Goal: Task Accomplishment & Management: Complete application form

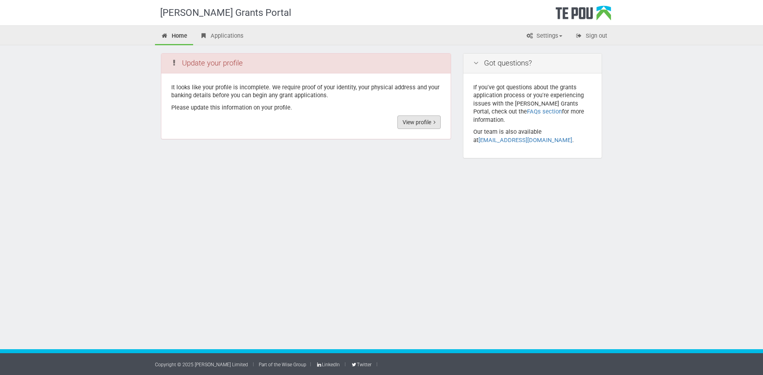
click at [430, 120] on link "View profile" at bounding box center [418, 123] width 43 height 14
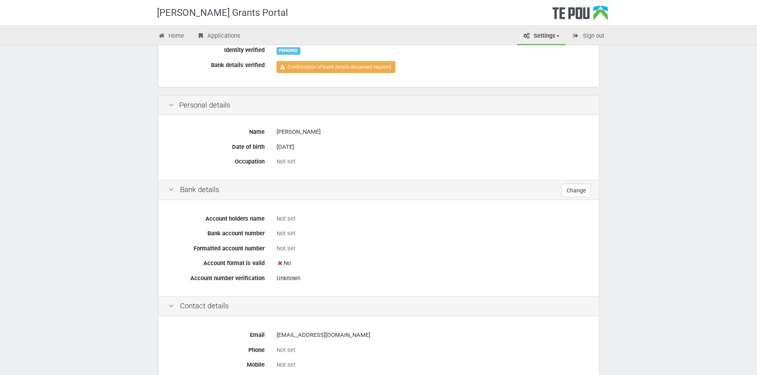
scroll to position [32, 0]
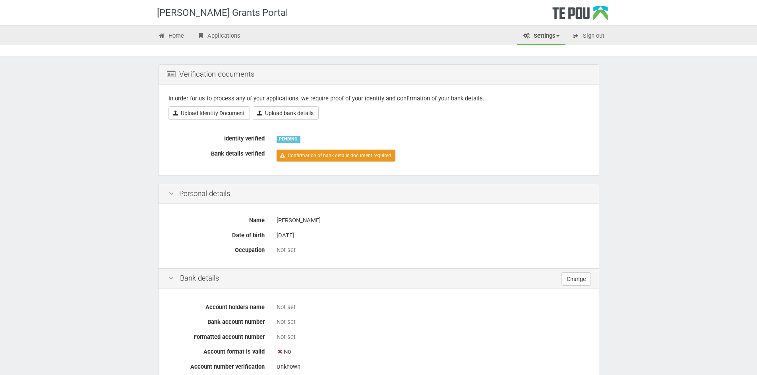
click at [325, 158] on link "Confirmation of bank details document required" at bounding box center [335, 156] width 119 height 12
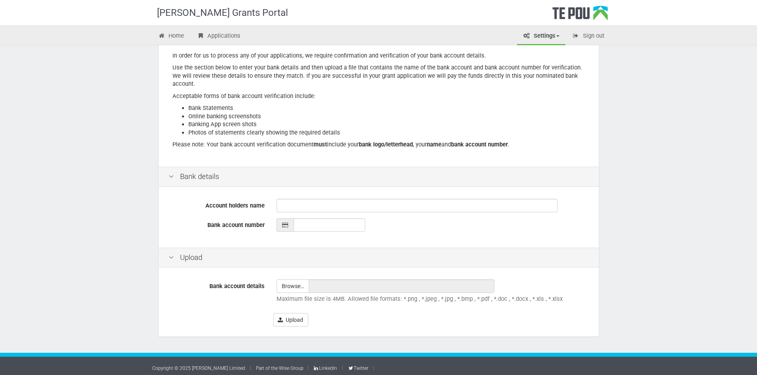
scroll to position [82, 0]
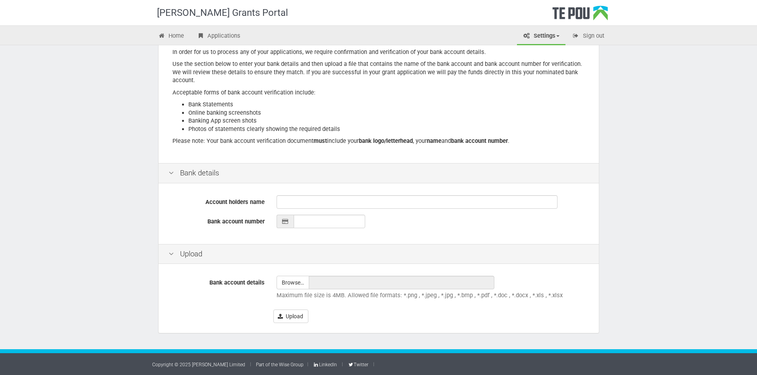
click at [312, 191] on div "Account holders name Bank account number" at bounding box center [378, 214] width 440 height 59
click at [312, 200] on input "Account holders name" at bounding box center [416, 202] width 281 height 14
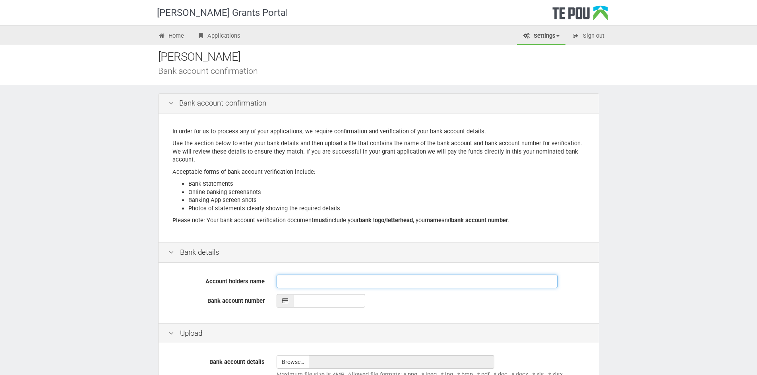
scroll to position [0, 0]
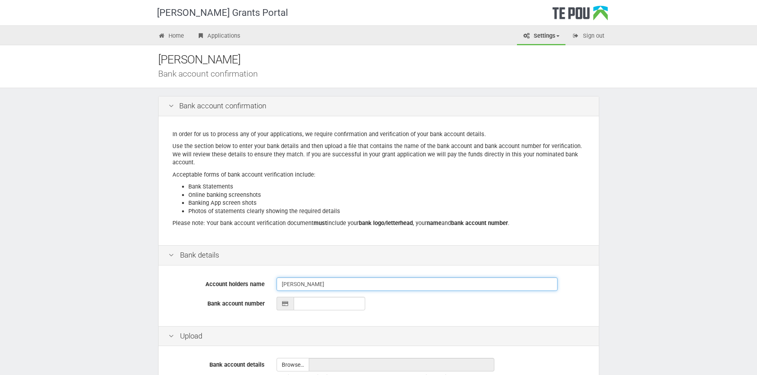
type input "[PERSON_NAME]"
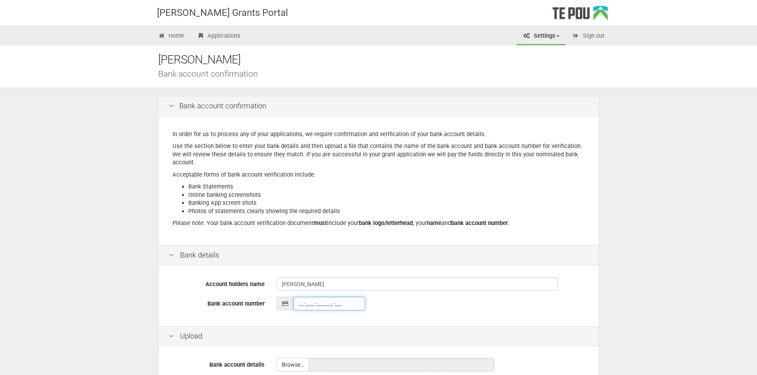
paste input "Arabella Pullon 03-0539-0386162-000"
type input "03-0539-0386162-000"
click at [402, 309] on div "03-0539-0386162-000" at bounding box center [432, 304] width 312 height 14
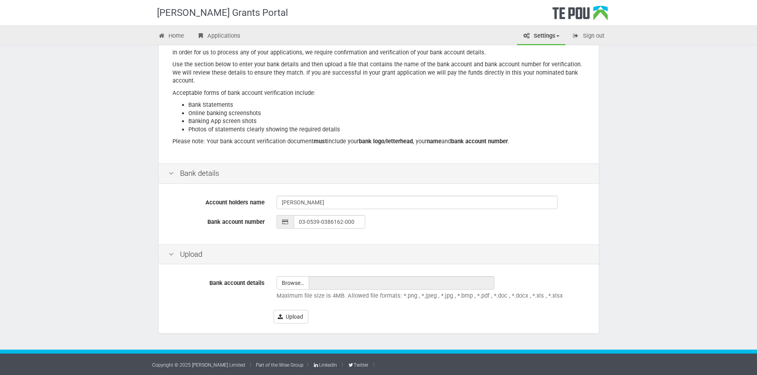
scroll to position [82, 0]
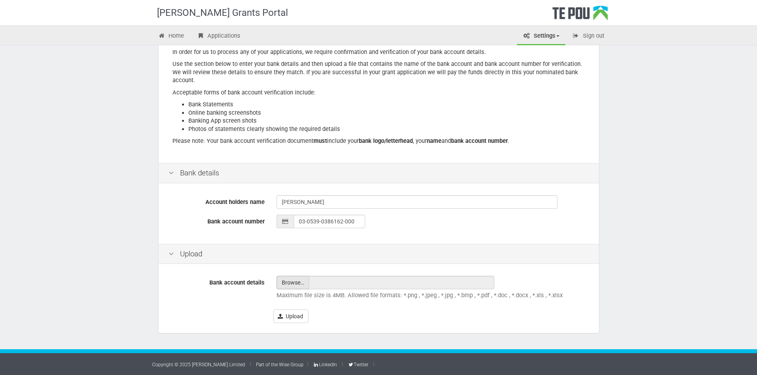
click at [280, 280] on input "file" at bounding box center [293, 282] width 32 height 13
type input "C:\fakepath\Screenshot 2025-09-22 112312.png"
type input "Screenshot [DATE] 112312.png"
click at [527, 273] on div "Bank account details Browse… Screenshot 2025-09-22 112312.png Maximum file size…" at bounding box center [378, 299] width 440 height 67
click at [292, 324] on div "Bank account details Browse… Screenshot 2025-09-22 112312.png Maximum file size…" at bounding box center [378, 299] width 440 height 67
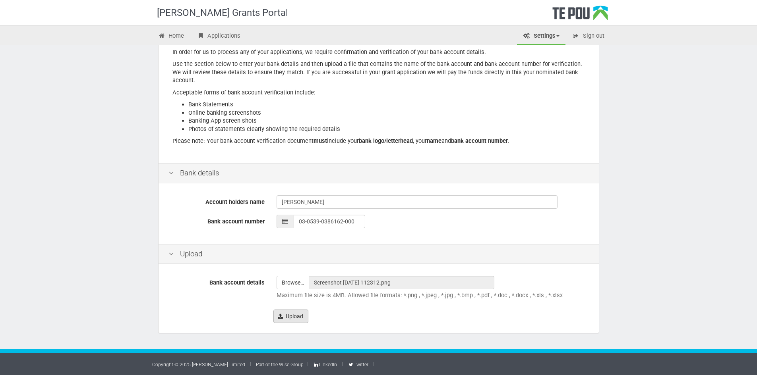
click at [294, 319] on button "Upload" at bounding box center [290, 317] width 35 height 14
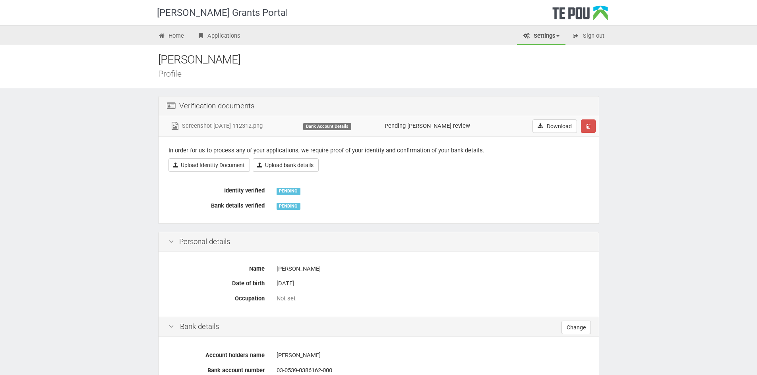
scroll to position [40, 0]
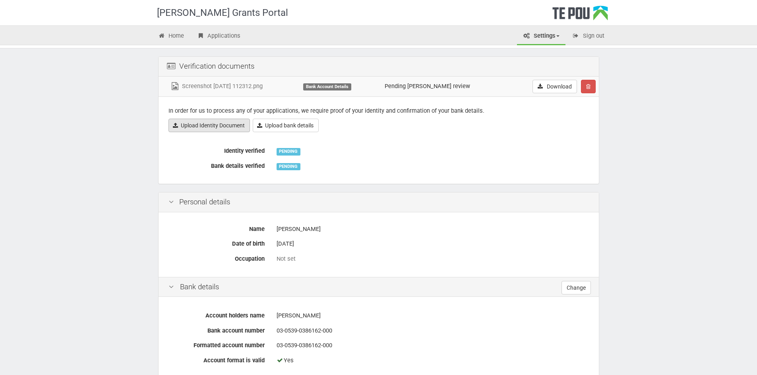
click at [205, 129] on link "Upload Identity Document" at bounding box center [208, 126] width 81 height 14
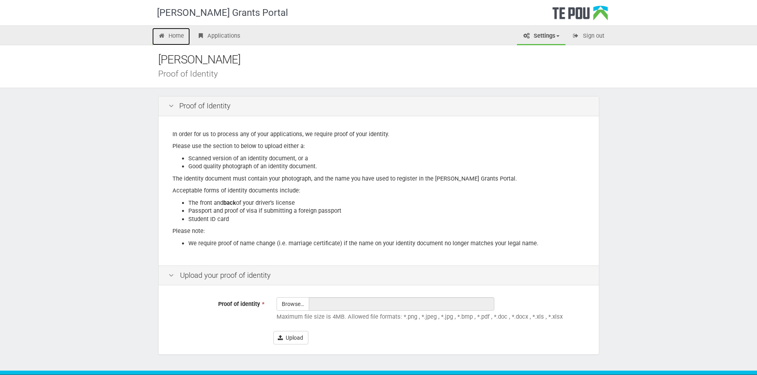
click at [167, 36] on link "Home" at bounding box center [171, 36] width 38 height 17
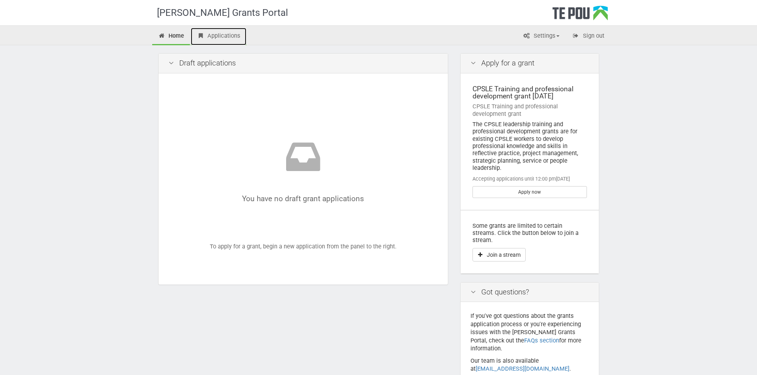
click at [211, 37] on link "Applications" at bounding box center [219, 36] width 56 height 17
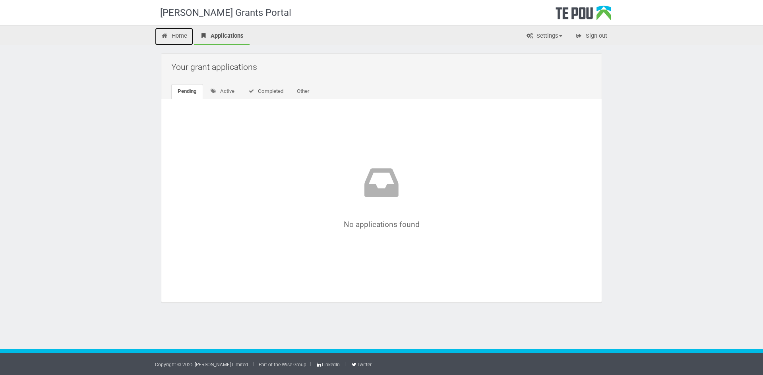
click at [183, 34] on link "Home" at bounding box center [174, 36] width 38 height 17
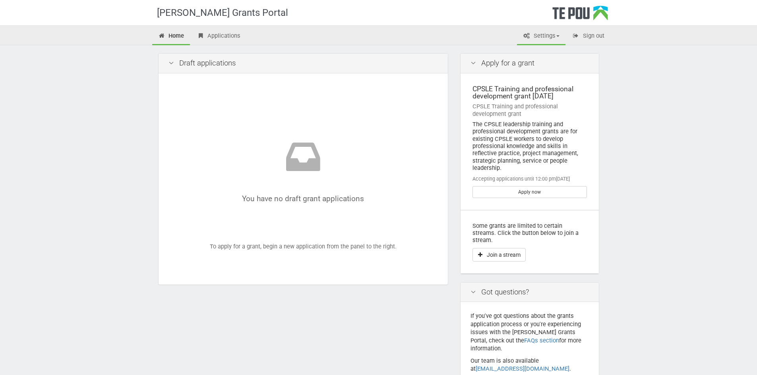
click at [540, 39] on link "Settings" at bounding box center [541, 36] width 48 height 17
click at [533, 49] on link "Profile" at bounding box center [534, 53] width 63 height 12
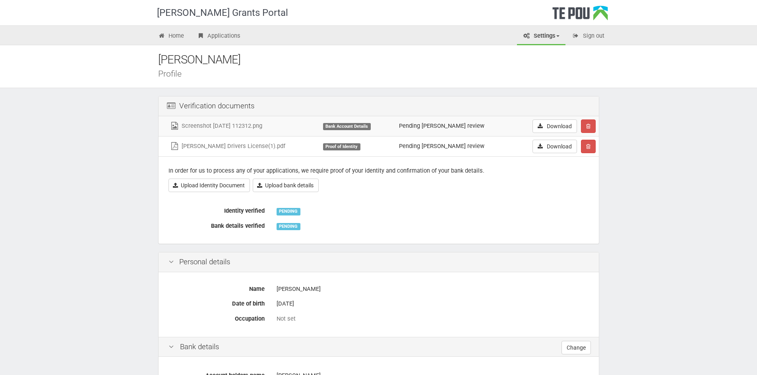
click at [282, 211] on div "PENDING" at bounding box center [288, 211] width 24 height 7
click at [243, 211] on label "Identity verified" at bounding box center [216, 209] width 108 height 11
click at [232, 193] on div "In order for us to process any of your applications, we require proof of your i…" at bounding box center [378, 200] width 440 height 87
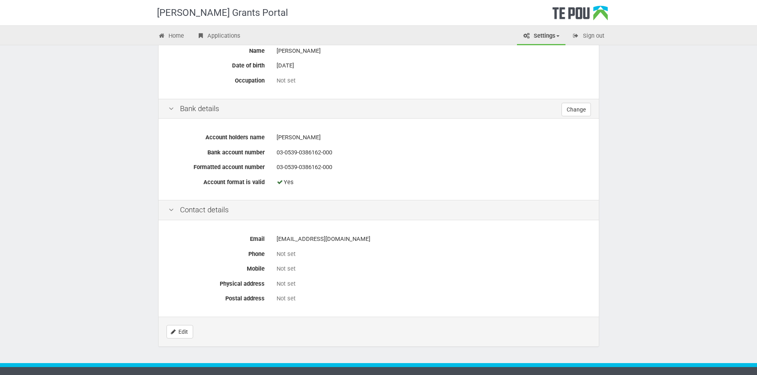
scroll to position [252, 0]
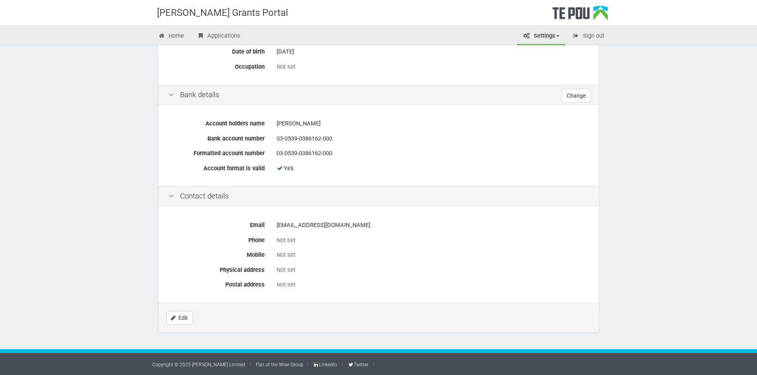
click at [289, 246] on div "Not set" at bounding box center [432, 241] width 312 height 14
click at [177, 324] on link "Edit" at bounding box center [179, 318] width 27 height 14
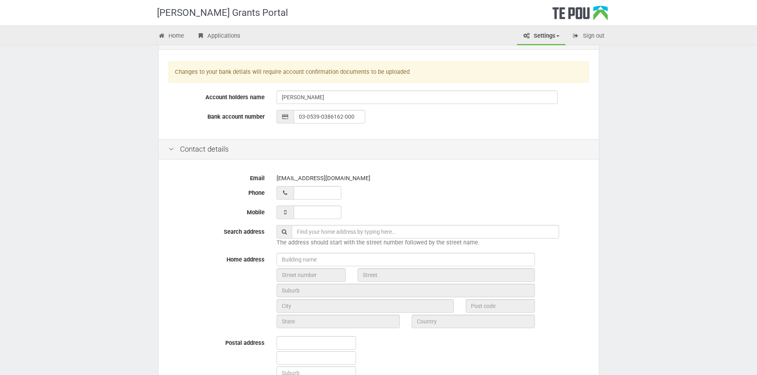
scroll to position [199, 0]
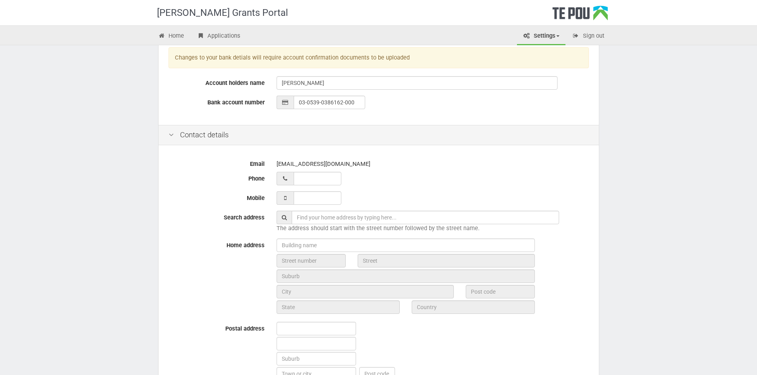
click at [309, 191] on div "Email arabella.pullon@gmail.com Phone Mobile Search address The address should …" at bounding box center [378, 272] width 440 height 251
click at [310, 195] on input "___ ___ _____" at bounding box center [318, 198] width 48 height 14
type input "021 029 46069"
click at [426, 186] on div "Email arabella.pullon@gmail.com Phone Mobile 021 029 46069 Search address The a…" at bounding box center [378, 272] width 440 height 251
click at [406, 208] on div "Email arabella.pullon@gmail.com Phone Mobile 021 029 46069 Search address The a…" at bounding box center [378, 272] width 440 height 251
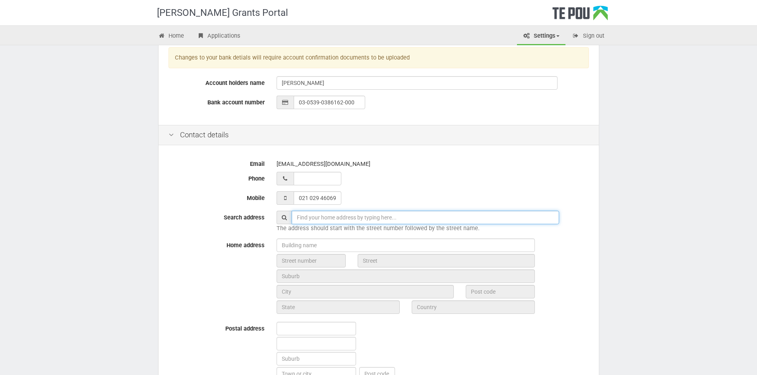
click at [406, 215] on input "text" at bounding box center [425, 218] width 267 height 14
click at [405, 216] on input "text" at bounding box center [425, 218] width 267 height 14
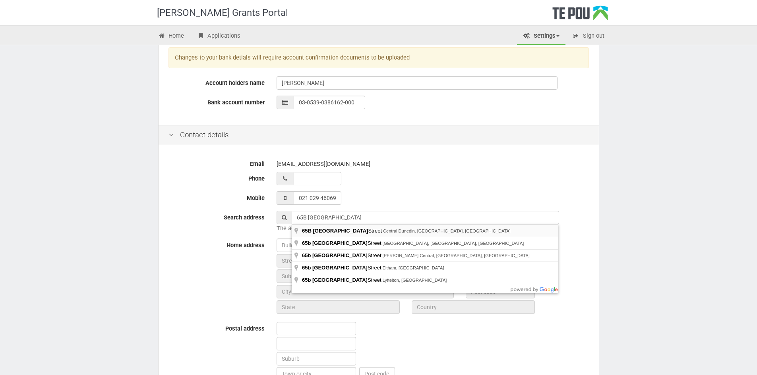
type input "65B London Street, Central Dunedin, Dunedin, New Zealand"
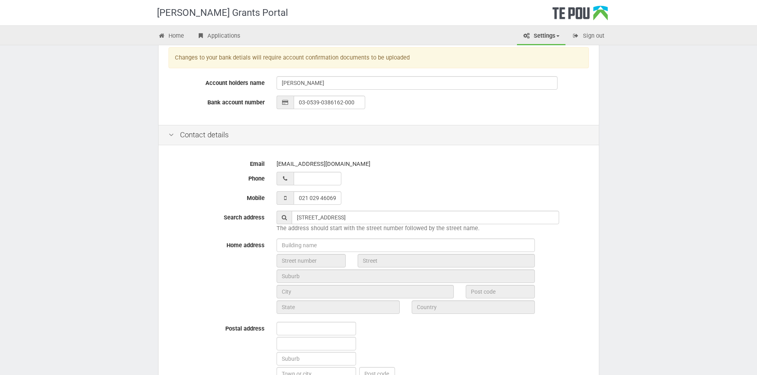
type input "65B"
type input "London Street"
type input "Dunedin"
type input "9016"
type input "Otago Region"
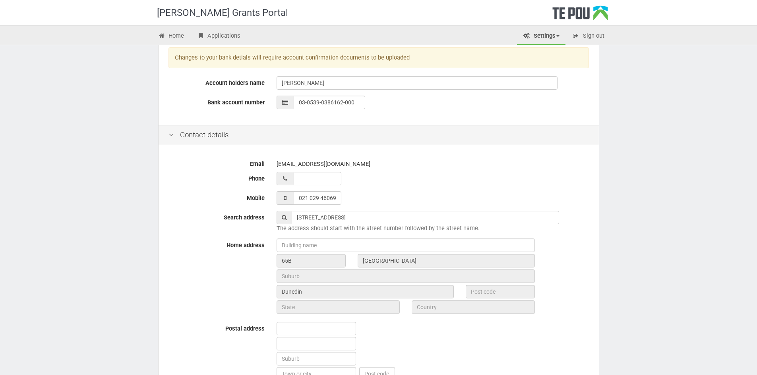
type input "[GEOGRAPHIC_DATA]"
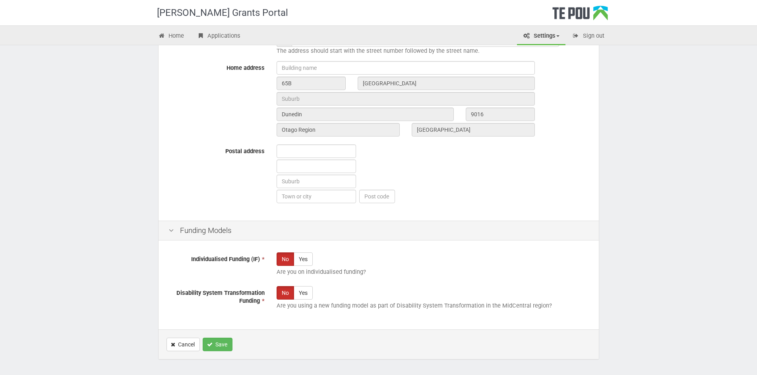
scroll to position [402, 0]
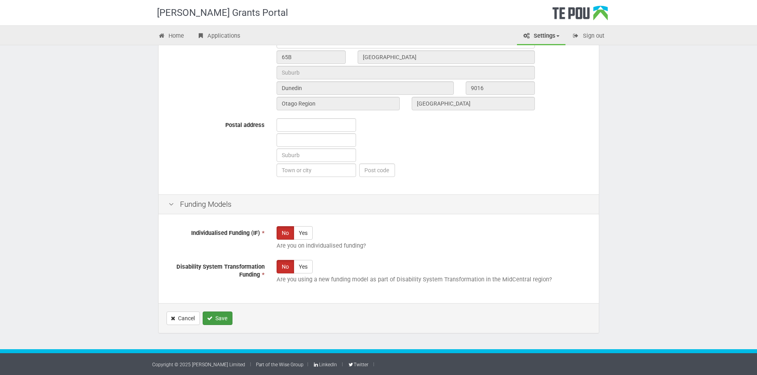
click at [219, 316] on button "Save" at bounding box center [218, 319] width 30 height 14
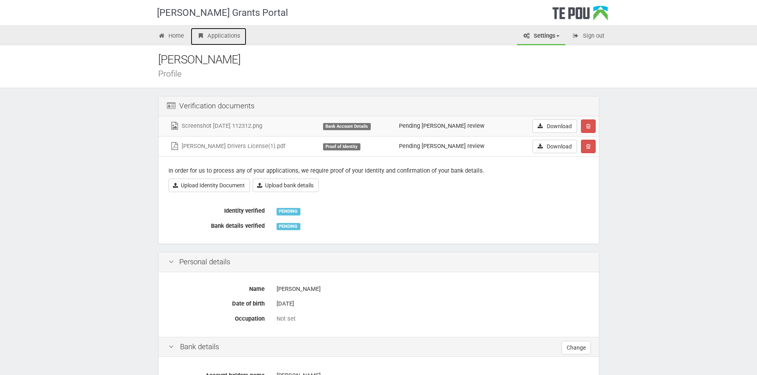
click at [209, 39] on link "Applications" at bounding box center [219, 36] width 56 height 17
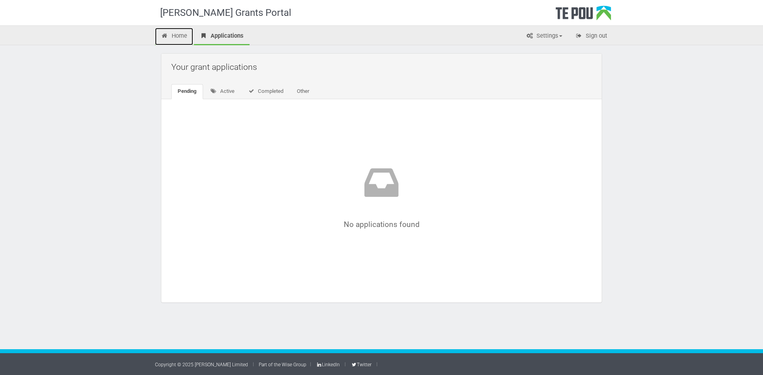
click at [184, 31] on link "Home" at bounding box center [174, 36] width 38 height 17
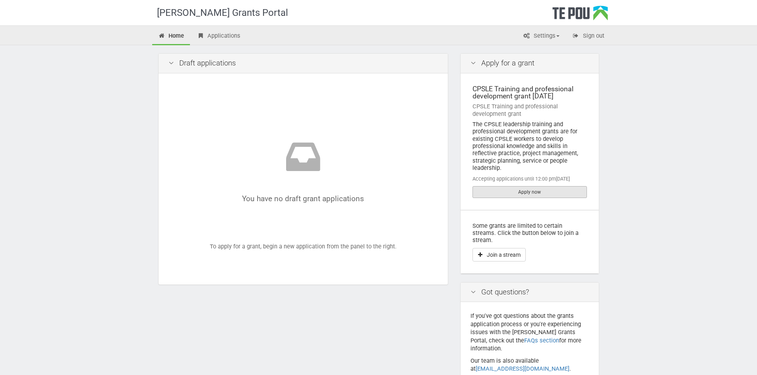
click at [529, 193] on link "Apply now" at bounding box center [529, 192] width 114 height 12
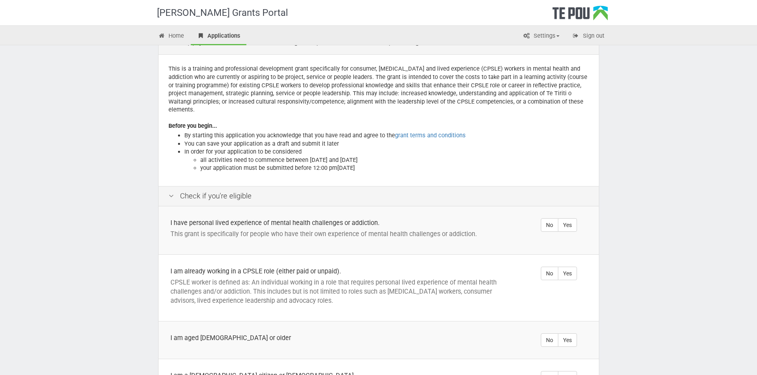
scroll to position [40, 0]
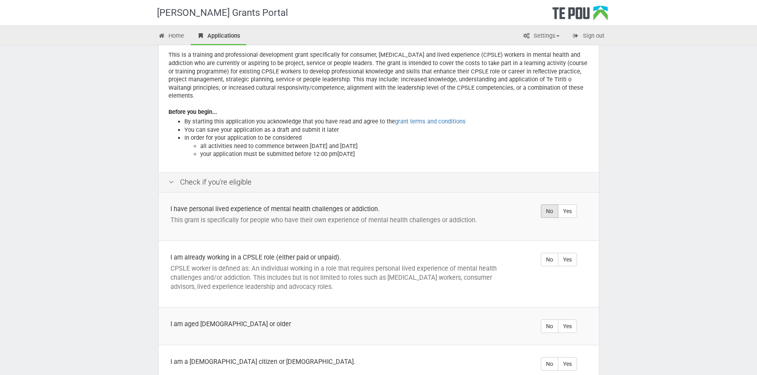
click at [557, 205] on label "No" at bounding box center [549, 212] width 17 height 14
radio input "true"
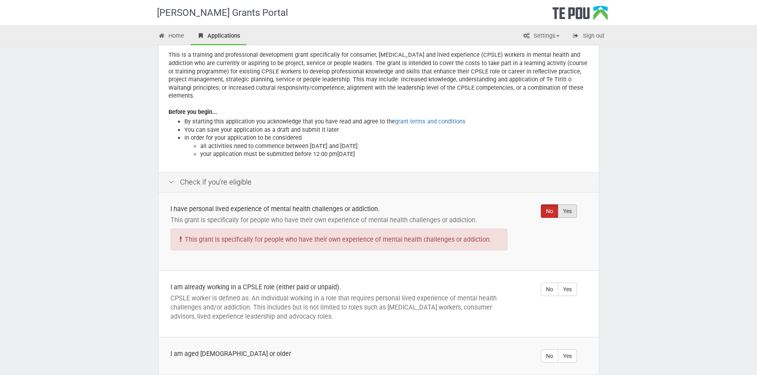
click at [564, 205] on label "Yes" at bounding box center [567, 212] width 19 height 14
radio input "true"
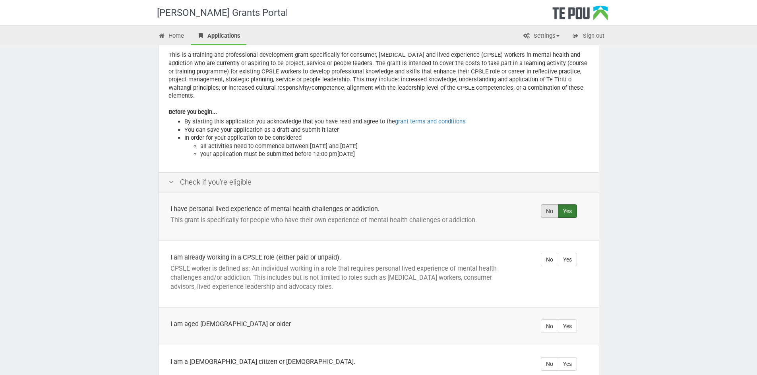
click at [545, 205] on label "No" at bounding box center [549, 212] width 17 height 14
radio input "true"
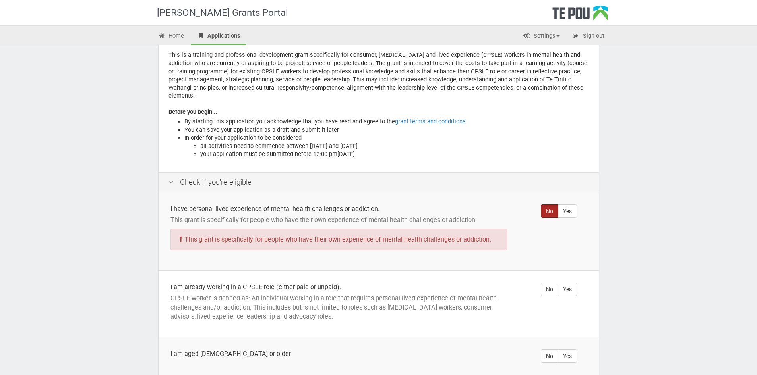
click at [579, 203] on td "No Yes" at bounding box center [558, 232] width 79 height 78
click at [572, 205] on label "Yes" at bounding box center [567, 212] width 19 height 14
radio input "true"
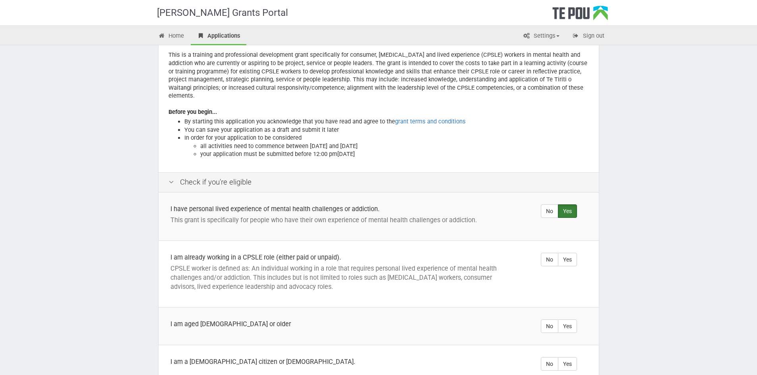
scroll to position [79, 0]
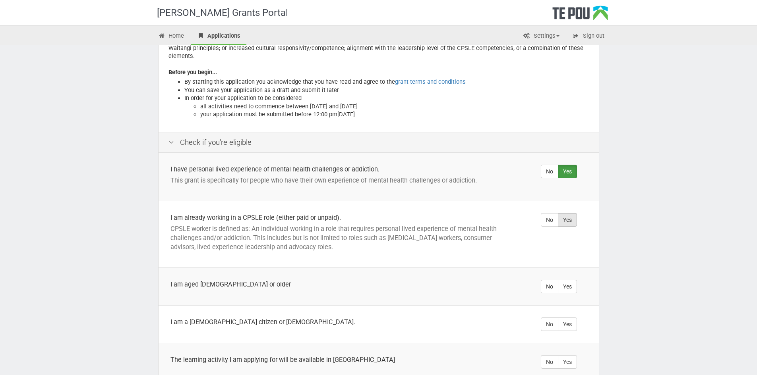
click at [567, 214] on label "Yes" at bounding box center [567, 220] width 19 height 14
radio input "true"
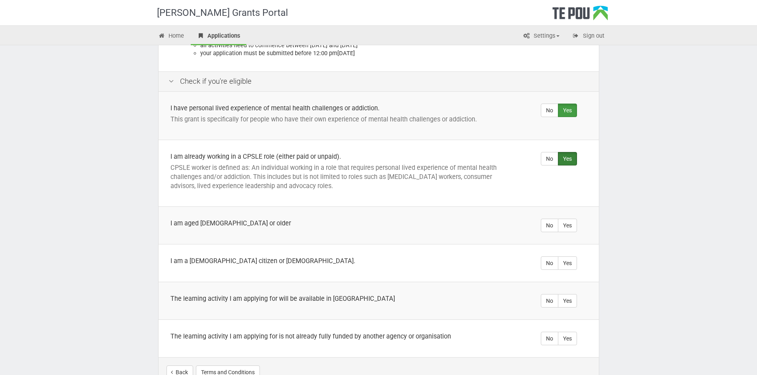
scroll to position [159, 0]
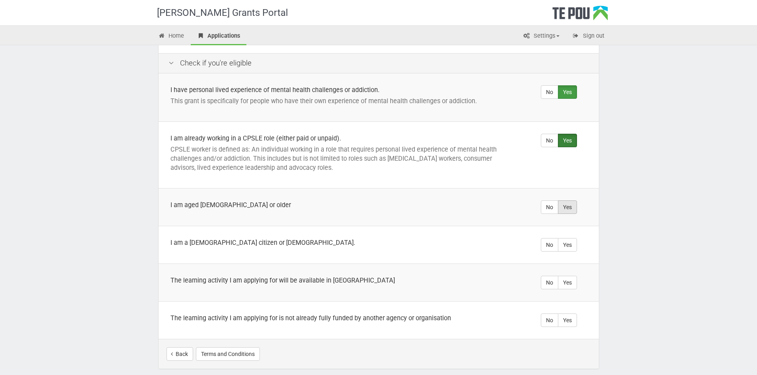
click at [561, 203] on label "Yes" at bounding box center [567, 208] width 19 height 14
radio input "true"
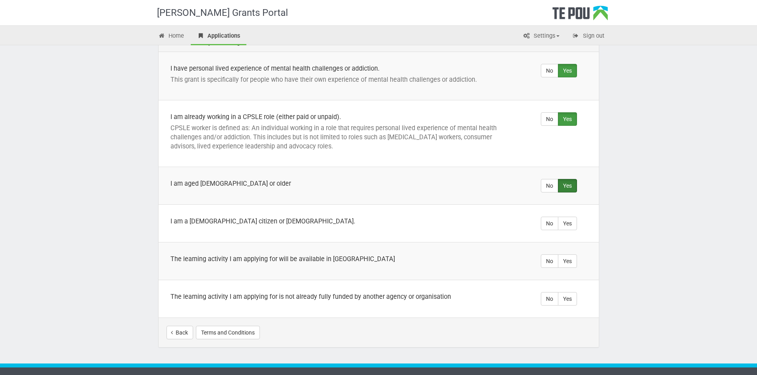
scroll to position [186, 0]
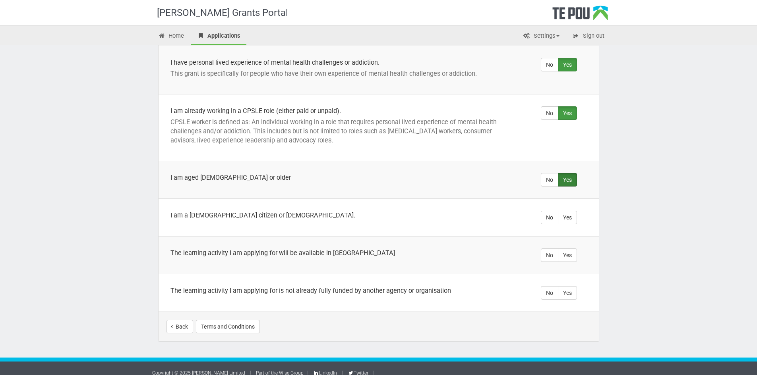
click at [569, 255] on td "No Yes" at bounding box center [558, 255] width 79 height 38
click at [568, 251] on label "Yes" at bounding box center [567, 256] width 19 height 14
radio input "true"
click at [568, 236] on td "No Yes" at bounding box center [558, 255] width 79 height 38
click at [566, 212] on label "Yes" at bounding box center [567, 218] width 19 height 14
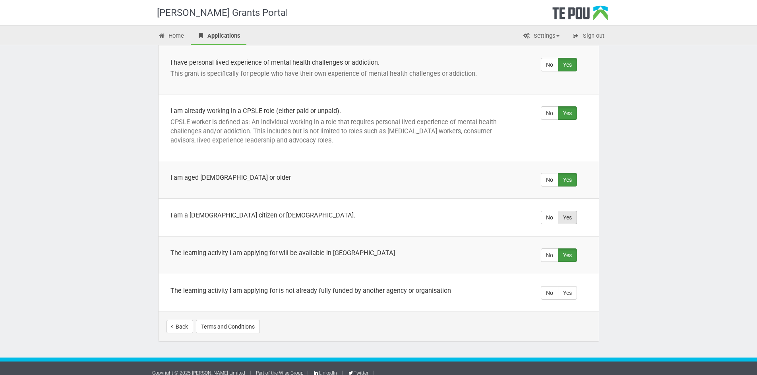
radio input "true"
click at [570, 286] on label "Yes" at bounding box center [567, 293] width 19 height 14
radio input "true"
click at [550, 323] on button "Start your application" at bounding box center [556, 327] width 69 height 14
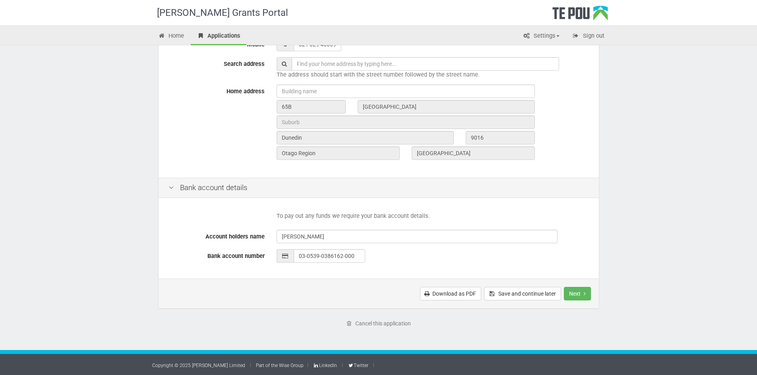
scroll to position [251, 0]
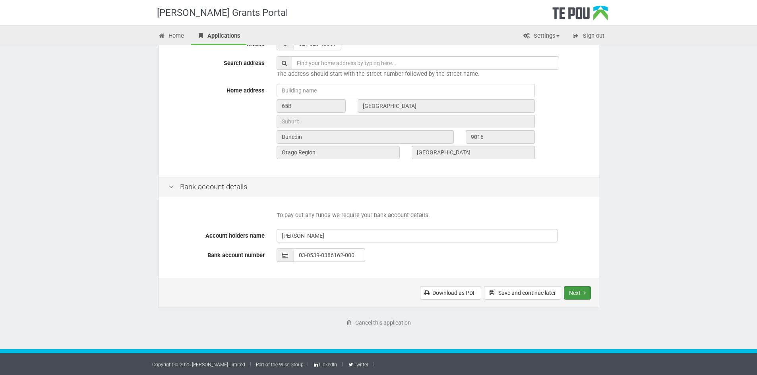
click at [570, 290] on button "Next" at bounding box center [577, 293] width 27 height 14
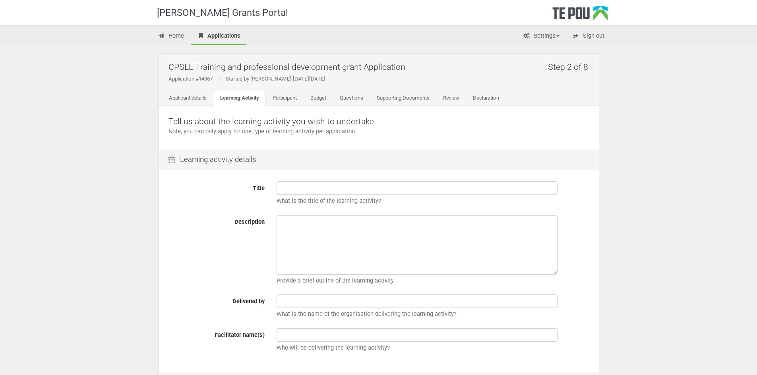
scroll to position [40, 0]
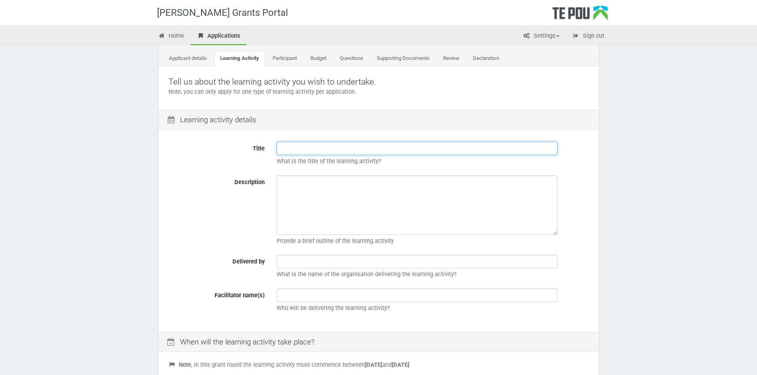
click at [333, 145] on input "Title" at bounding box center [416, 149] width 281 height 14
paste input "Standard MHFA workshop with Tī Wana Services"
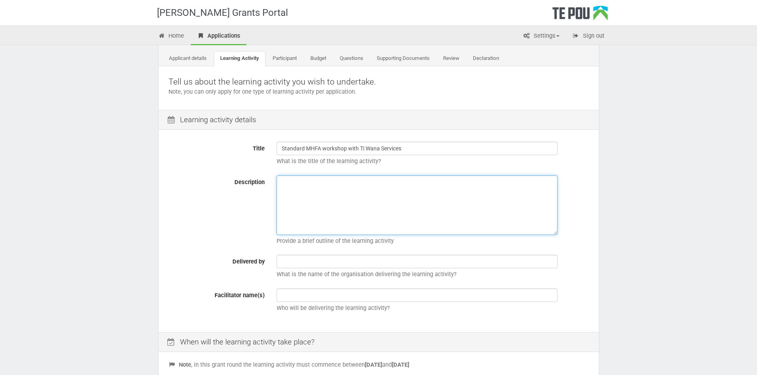
click at [371, 191] on textarea "Description" at bounding box center [416, 206] width 281 height 60
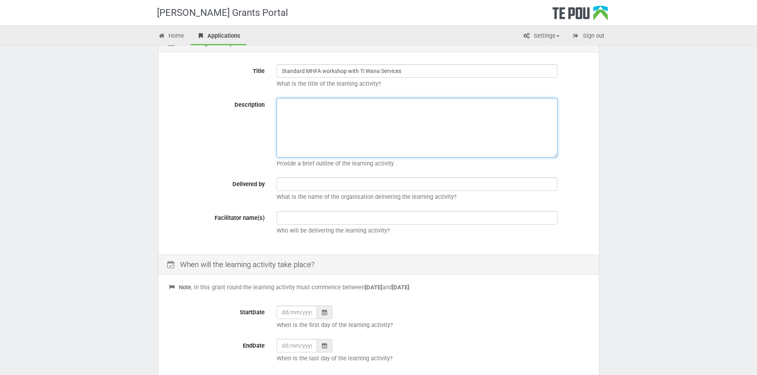
scroll to position [119, 0]
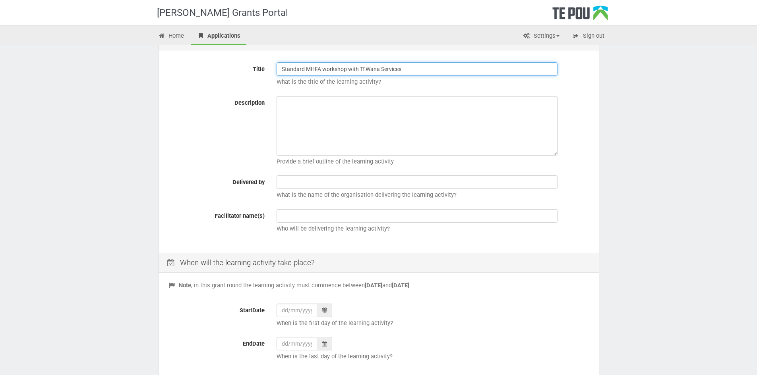
drag, startPoint x: 402, startPoint y: 68, endPoint x: 359, endPoint y: 66, distance: 43.7
click at [359, 66] on input "Standard MHFA workshop with Tī Wana Services" at bounding box center [416, 69] width 281 height 14
type input "Standard MHFA workshop"
click at [349, 174] on div "Title Standard MHFA workshop What is the title of the learning activity? Descri…" at bounding box center [378, 152] width 440 height 200
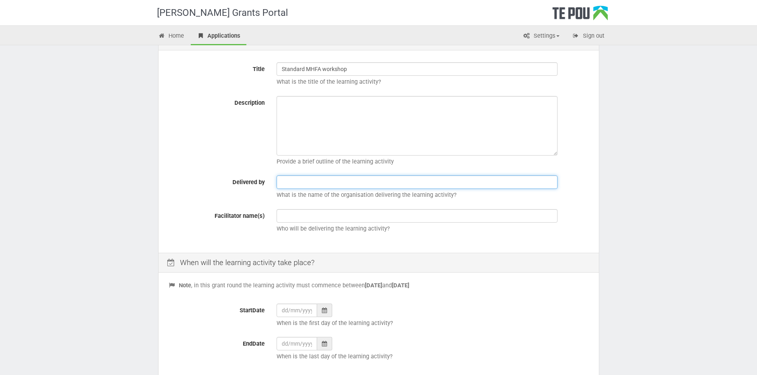
click at [346, 181] on input "text" at bounding box center [416, 183] width 281 height 14
paste input "Tī Wana Services"
type input "Tī Wana Services"
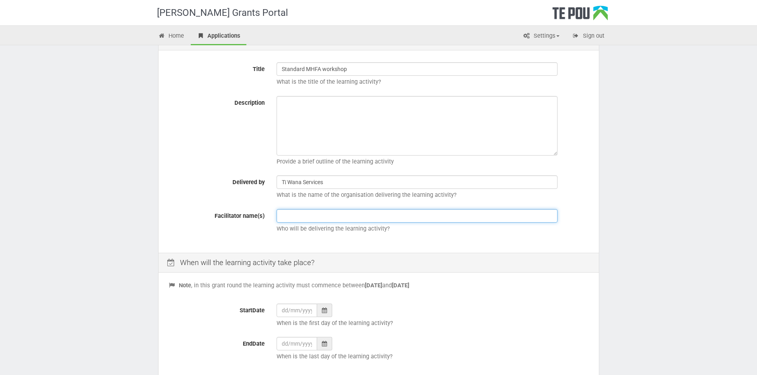
click at [339, 212] on input "text" at bounding box center [416, 216] width 281 height 14
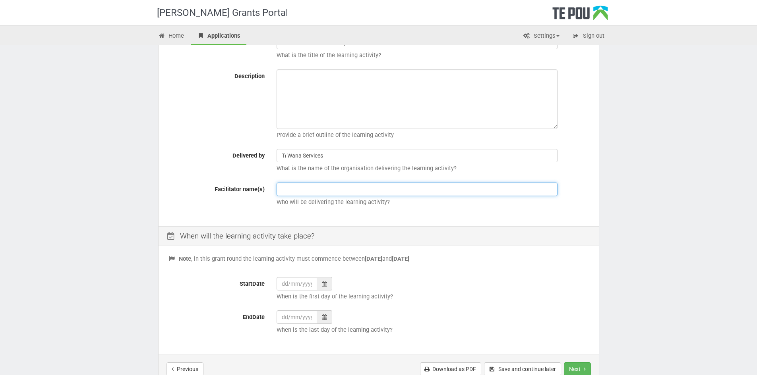
scroll to position [159, 0]
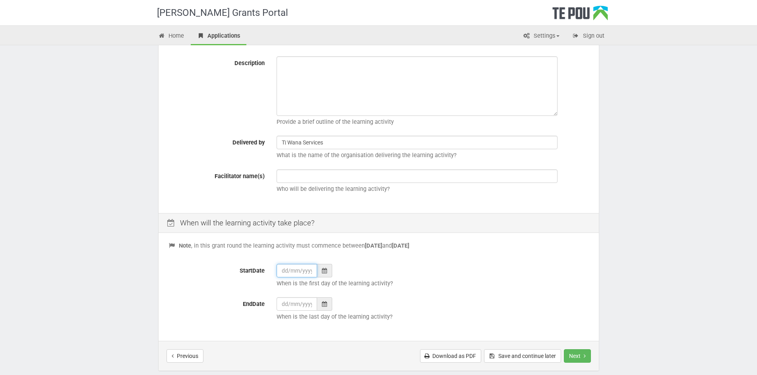
click at [307, 272] on input "StartDate" at bounding box center [296, 271] width 41 height 14
click at [355, 173] on th "»" at bounding box center [356, 172] width 12 height 12
click at [319, 222] on td "12" at bounding box center [320, 220] width 12 height 12
type input "[DATE]"
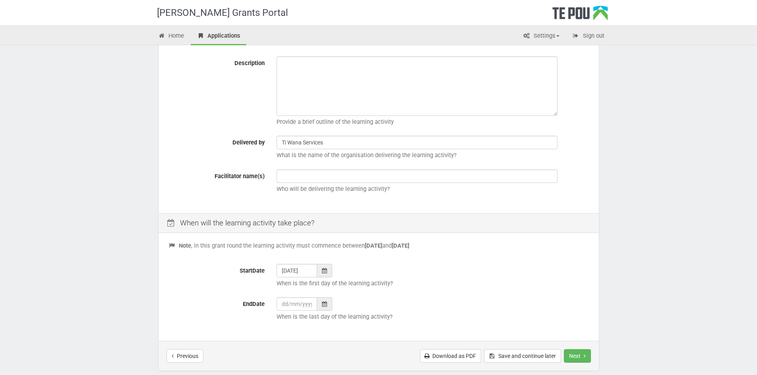
click at [326, 305] on icon at bounding box center [324, 304] width 5 height 6
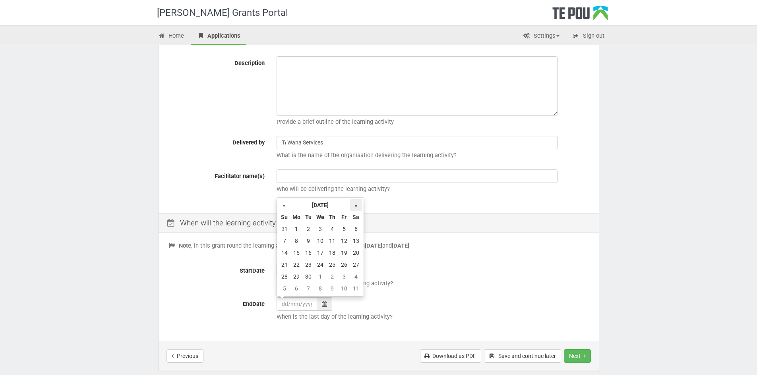
click at [355, 207] on th "»" at bounding box center [356, 205] width 12 height 12
click at [332, 253] on td "13" at bounding box center [332, 253] width 12 height 12
type input "[DATE]"
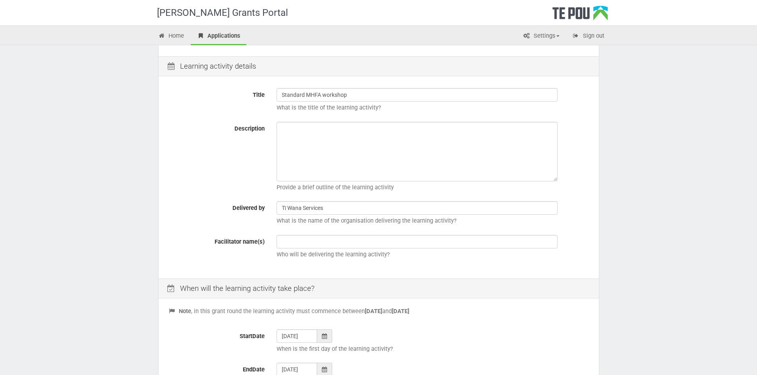
scroll to position [79, 0]
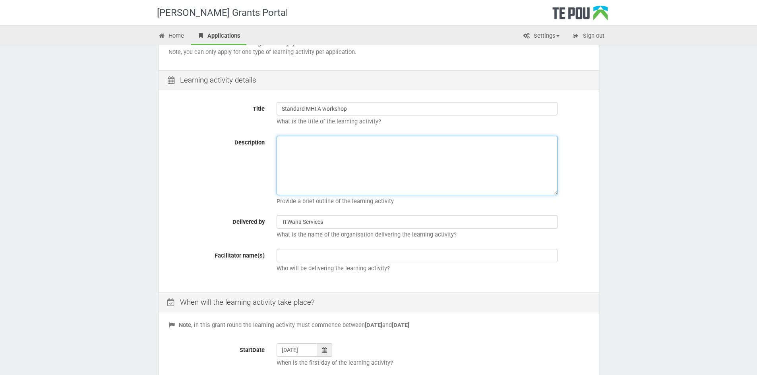
click at [378, 173] on textarea "Description" at bounding box center [416, 166] width 281 height 60
paste textarea "Join us for a in-person event where you'll learn valuable skills to support peo…"
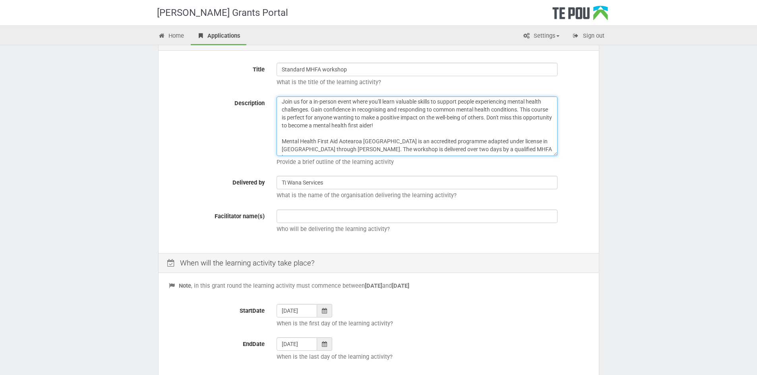
scroll to position [119, 0]
type textarea "Join us for a in-person event where you'll learn valuable skills to support peo…"
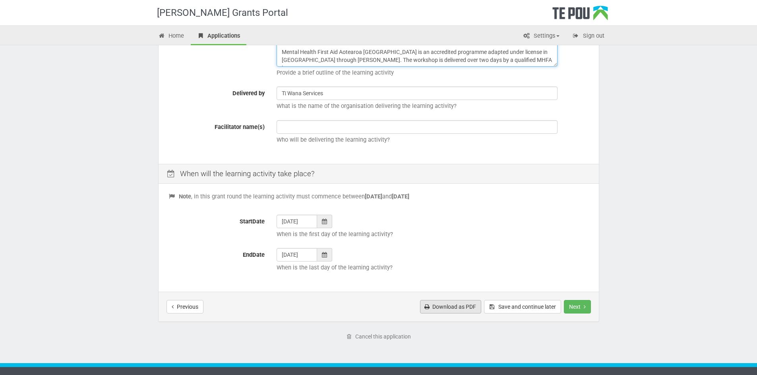
scroll to position [222, 0]
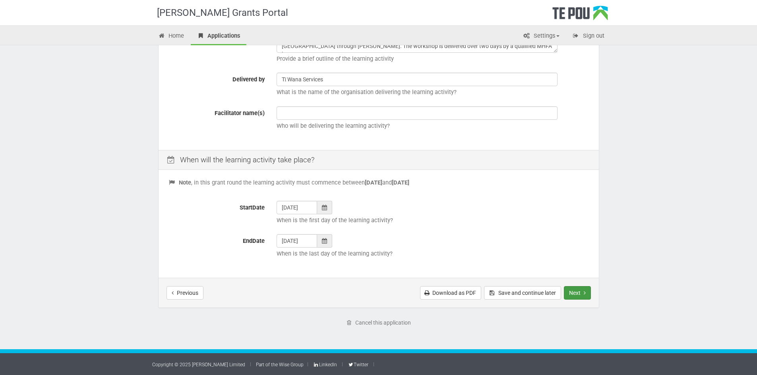
click at [576, 296] on button "Next" at bounding box center [577, 293] width 27 height 14
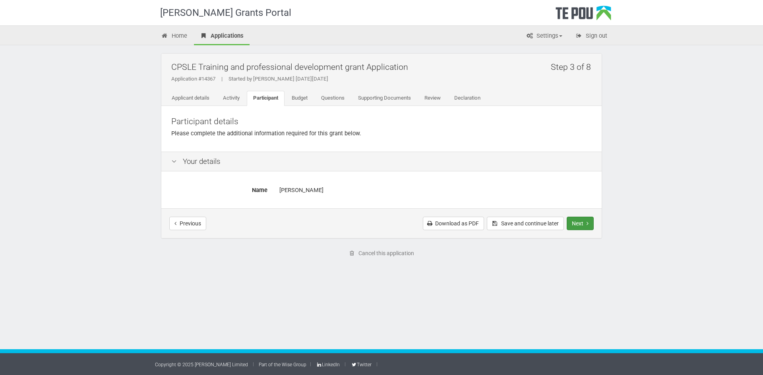
click at [578, 221] on button "Next" at bounding box center [579, 224] width 27 height 14
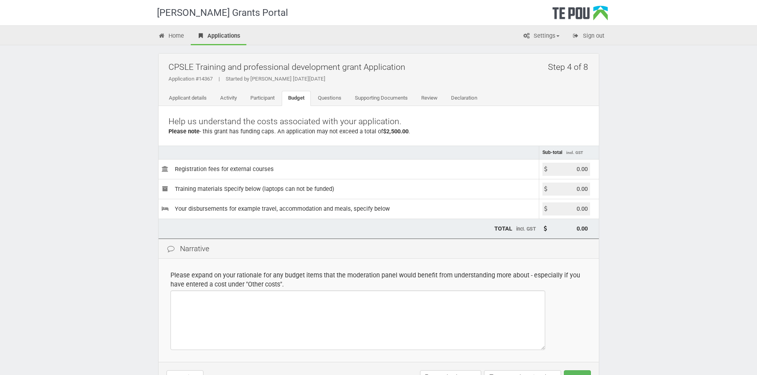
click at [571, 174] on input "0.00" at bounding box center [566, 169] width 48 height 13
drag, startPoint x: 576, startPoint y: 172, endPoint x: 604, endPoint y: 172, distance: 28.6
click at [604, 172] on div "Step 4 of 8 CPSLE Training and professional development grant Application Appli…" at bounding box center [378, 239] width 465 height 388
type input "295.00"
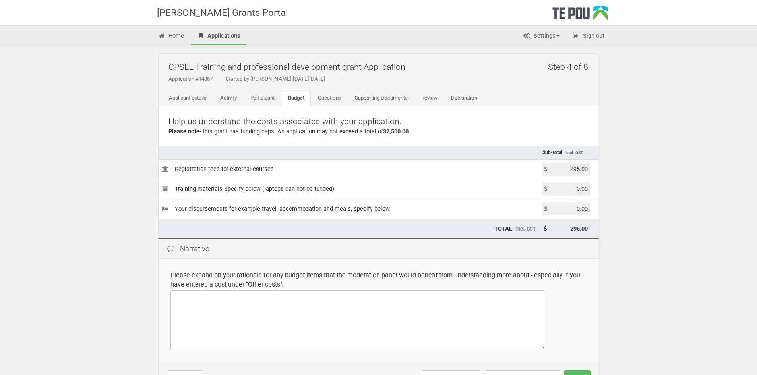
click at [604, 172] on div "Step 4 of 8 CPSLE Training and professional development grant Application Appli…" at bounding box center [378, 239] width 465 height 388
drag, startPoint x: 565, startPoint y: 170, endPoint x: 618, endPoint y: 170, distance: 52.8
click at [618, 170] on div "[PERSON_NAME] Grants Portal Home Applications Settings Profile My account FAQs …" at bounding box center [378, 230] width 757 height 460
type input "312.53"
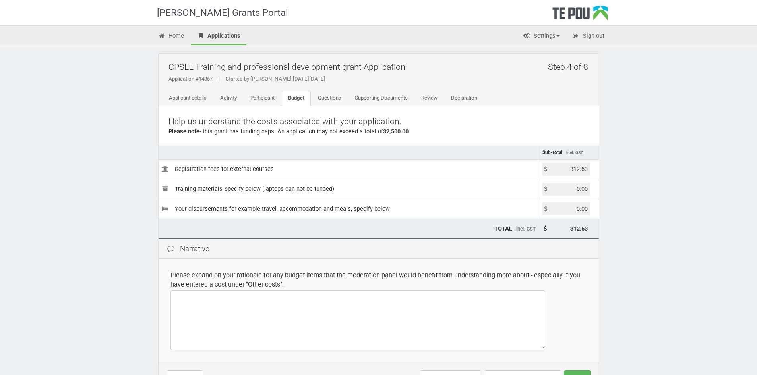
click at [618, 170] on div "[PERSON_NAME] Grants Portal Home Applications Settings Profile My account FAQs …" at bounding box center [378, 230] width 757 height 460
click at [564, 208] on input "0.00" at bounding box center [566, 209] width 48 height 13
drag, startPoint x: 564, startPoint y: 208, endPoint x: 609, endPoint y: 213, distance: 44.7
click at [609, 213] on div "Step 4 of 8 CPSLE Training and professional development grant Application Appli…" at bounding box center [378, 239] width 465 height 388
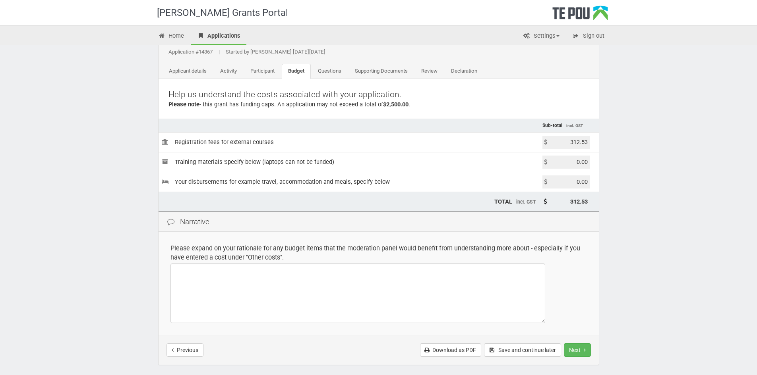
scroll to position [79, 0]
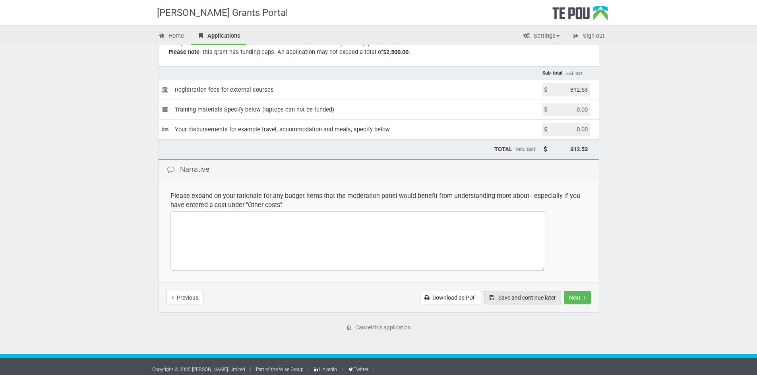
click at [518, 292] on button "Save and continue later" at bounding box center [522, 298] width 77 height 14
